Goal: Find specific page/section: Find specific page/section

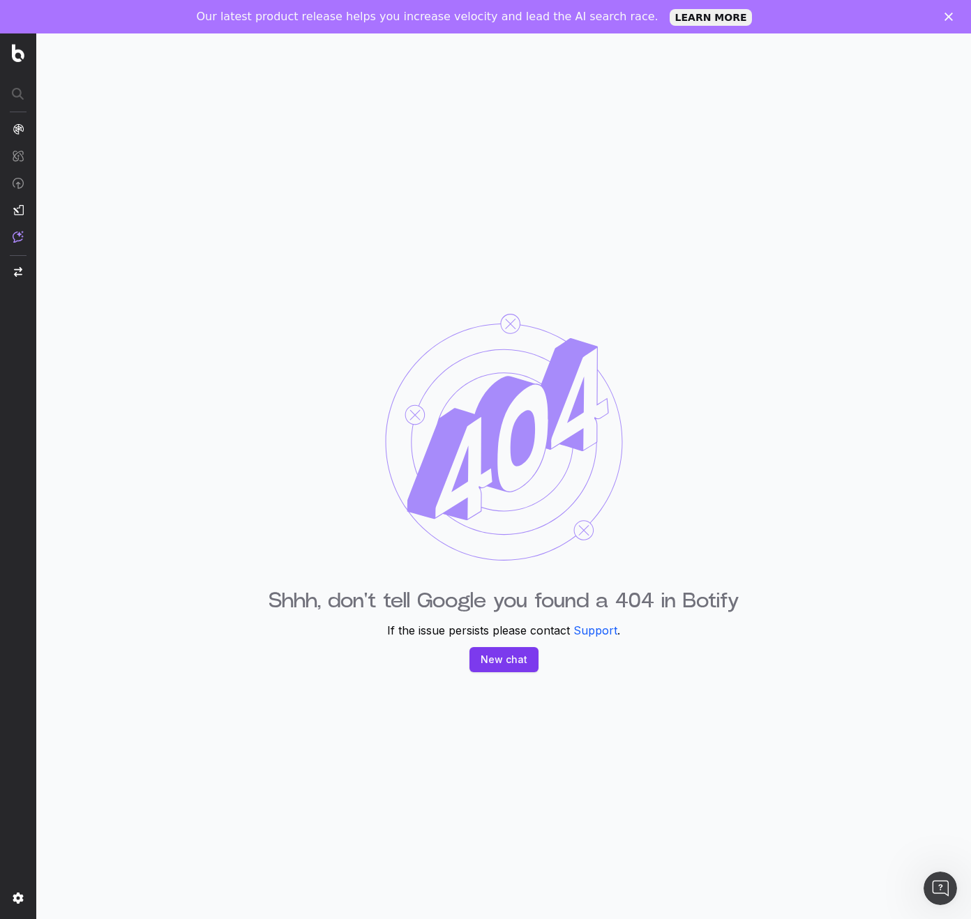
click at [517, 349] on div "Shhh, don't tell Google you found a 404 in Botify If the issue persists please …" at bounding box center [503, 492] width 934 height 919
click at [397, 163] on div "Shhh, don't tell Google you found a 404 in Botify If the issue persists please …" at bounding box center [503, 492] width 934 height 919
drag, startPoint x: 210, startPoint y: 31, endPoint x: 375, endPoint y: 239, distance: 266.0
click at [380, 238] on div "Shhh, don't tell Google you found a 404 in Botify If the issue persists please …" at bounding box center [503, 492] width 934 height 919
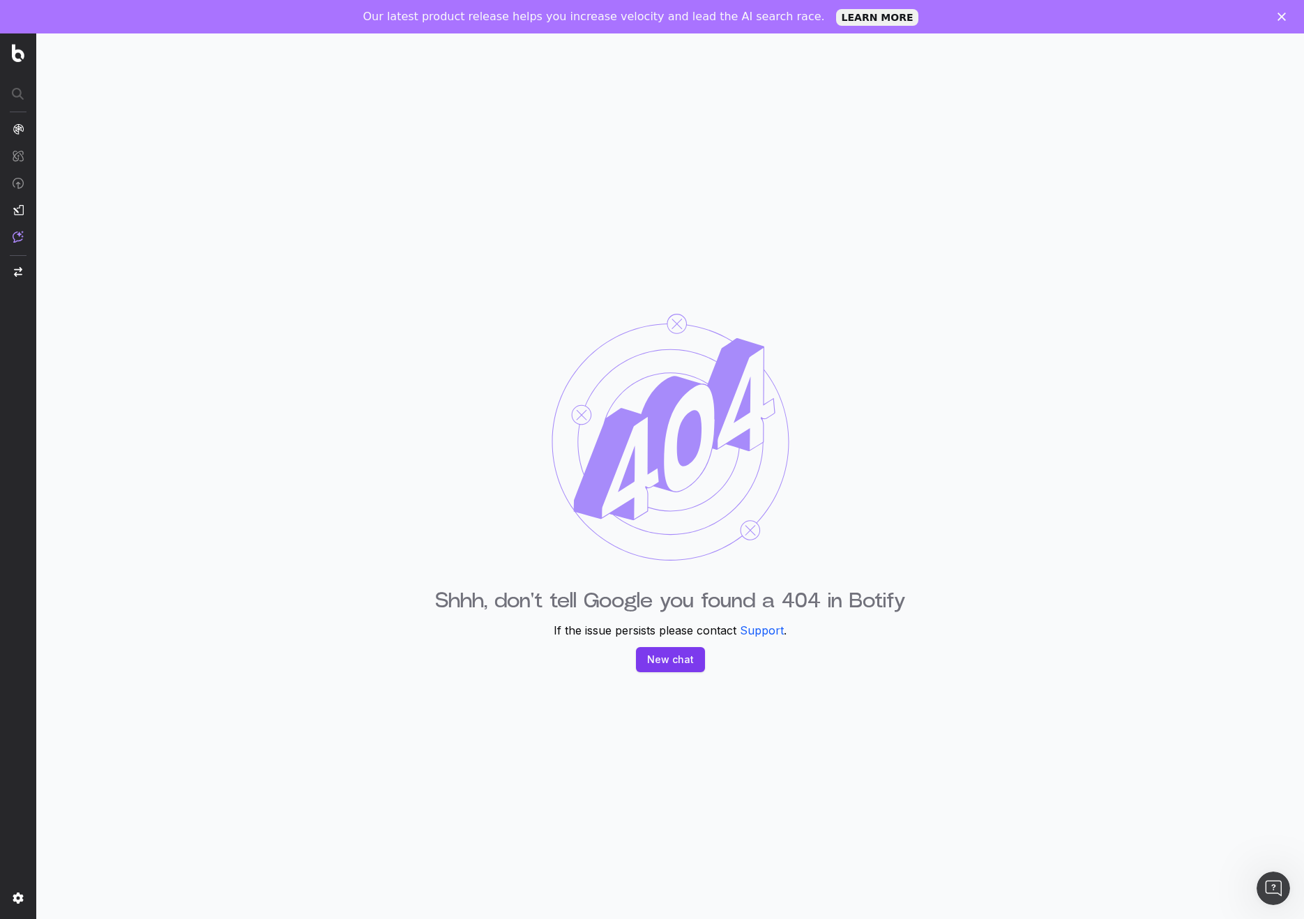
click at [520, 45] on div "Shhh, don't tell Google you found a 404 in Botify If the issue persists please …" at bounding box center [670, 492] width 1268 height 919
click at [358, 218] on div "Shhh, don't tell Google you found a 404 in Botify If the issue persists please …" at bounding box center [670, 492] width 1268 height 919
